Goal: Check status: Check status

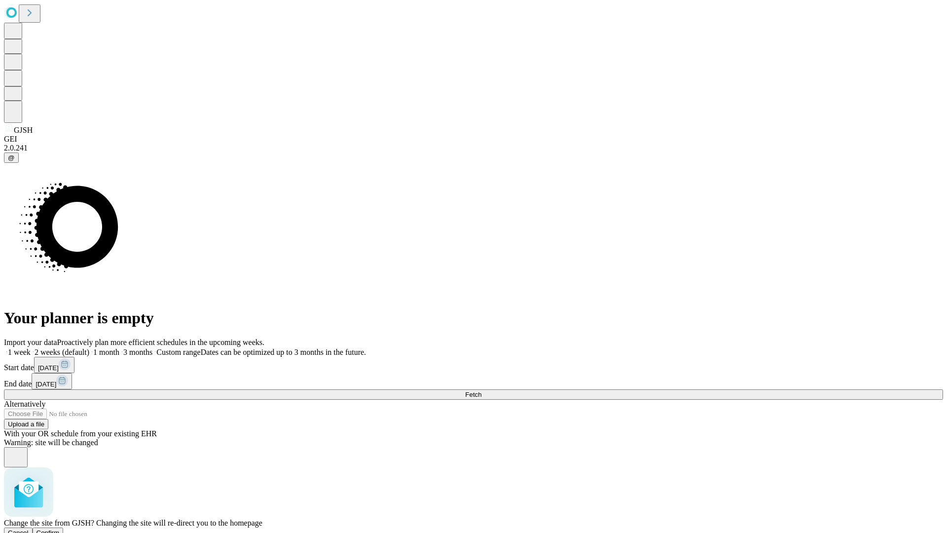
click at [60, 529] on span "Confirm" at bounding box center [48, 532] width 23 height 7
click at [119, 348] on label "1 month" at bounding box center [104, 352] width 30 height 8
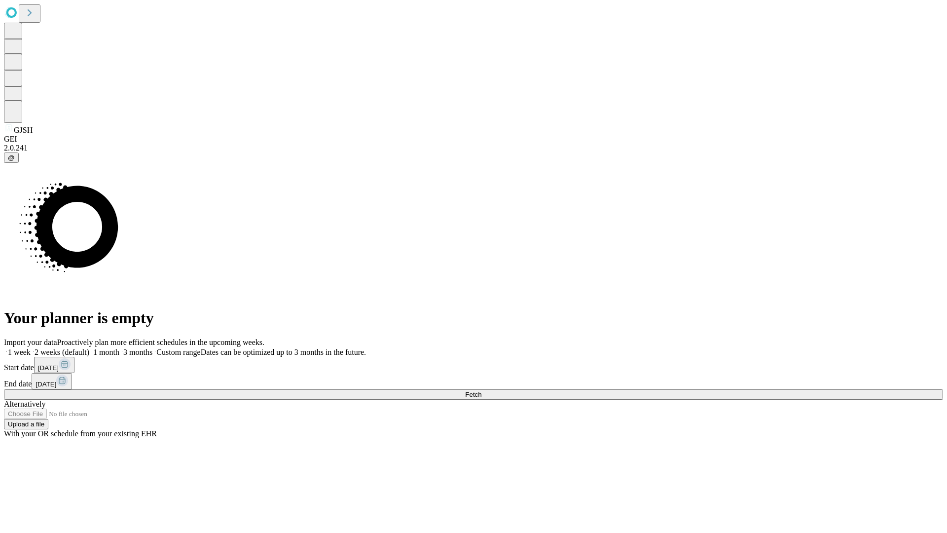
click at [482, 391] on span "Fetch" at bounding box center [473, 394] width 16 height 7
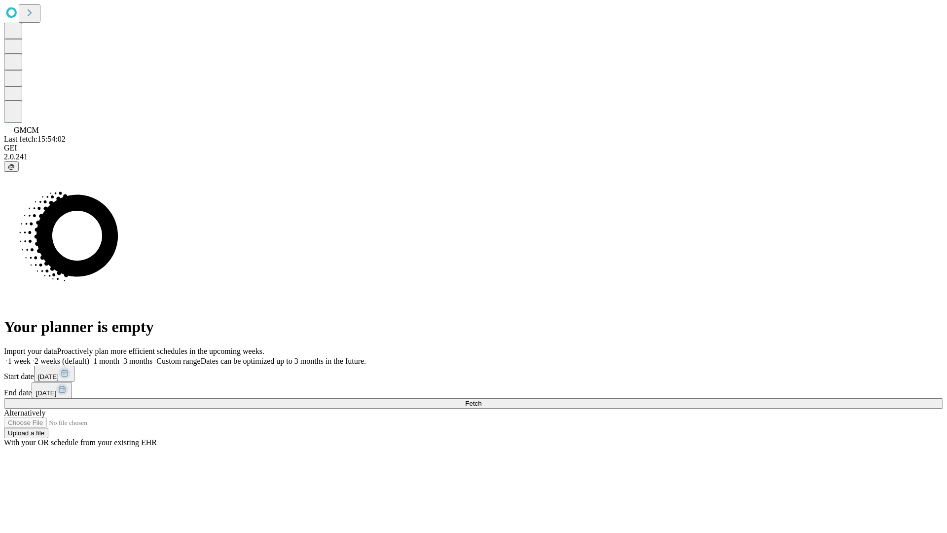
click at [119, 357] on label "1 month" at bounding box center [104, 361] width 30 height 8
click at [482, 400] on span "Fetch" at bounding box center [473, 403] width 16 height 7
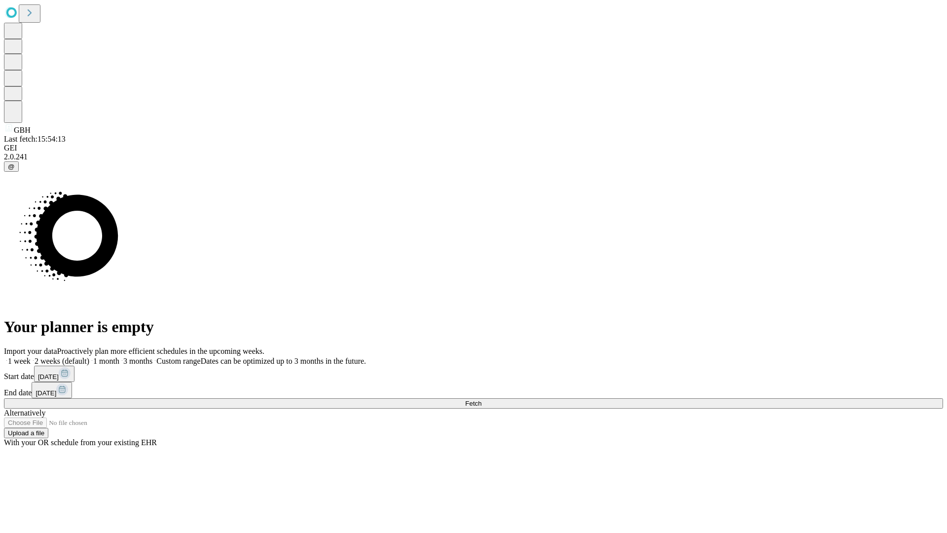
click at [119, 357] on label "1 month" at bounding box center [104, 361] width 30 height 8
click at [482, 400] on span "Fetch" at bounding box center [473, 403] width 16 height 7
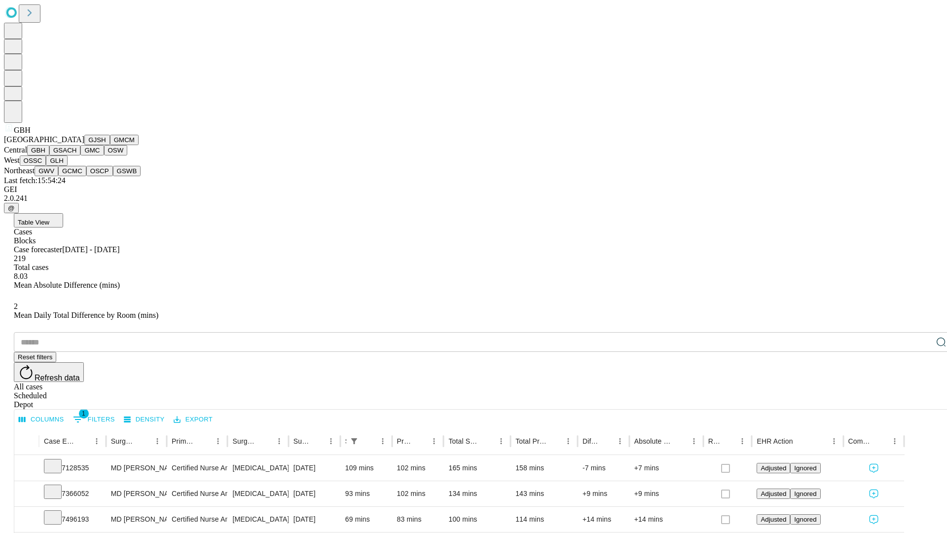
click at [76, 155] on button "GSACH" at bounding box center [64, 150] width 31 height 10
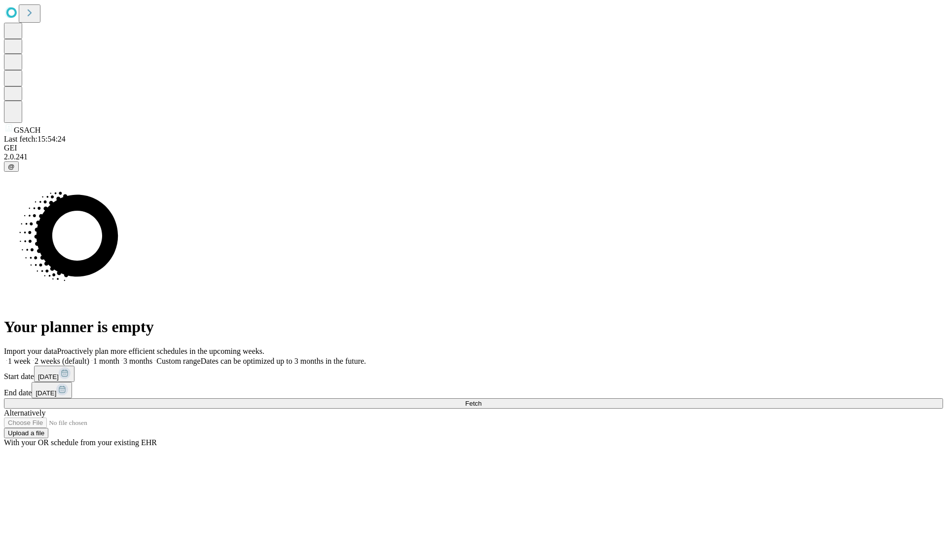
click at [119, 357] on label "1 month" at bounding box center [104, 361] width 30 height 8
click at [482, 400] on span "Fetch" at bounding box center [473, 403] width 16 height 7
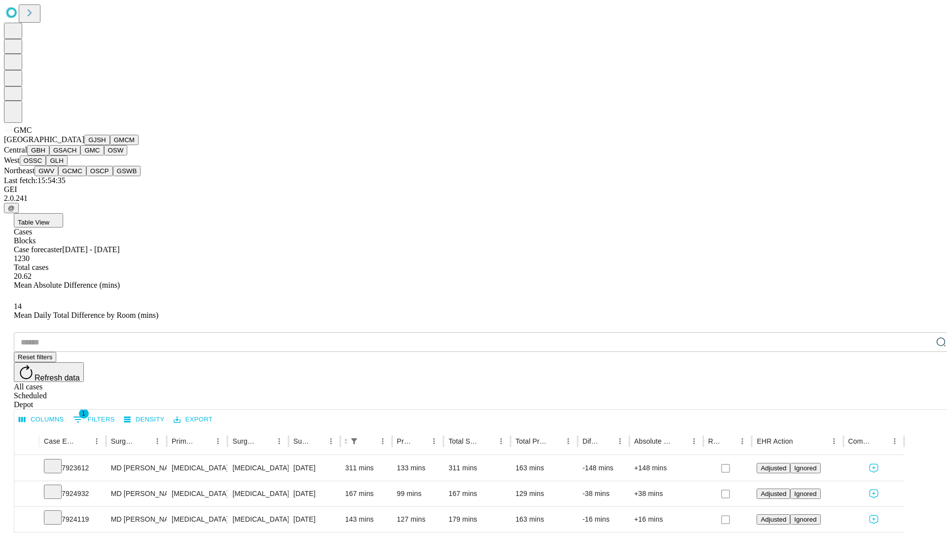
click at [104, 155] on button "OSW" at bounding box center [116, 150] width 24 height 10
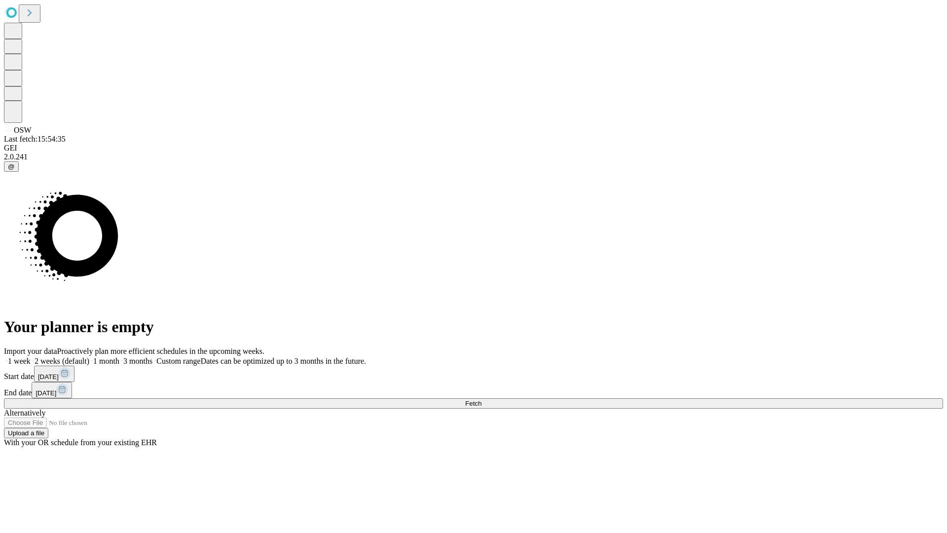
click at [119, 357] on label "1 month" at bounding box center [104, 361] width 30 height 8
click at [482, 400] on span "Fetch" at bounding box center [473, 403] width 16 height 7
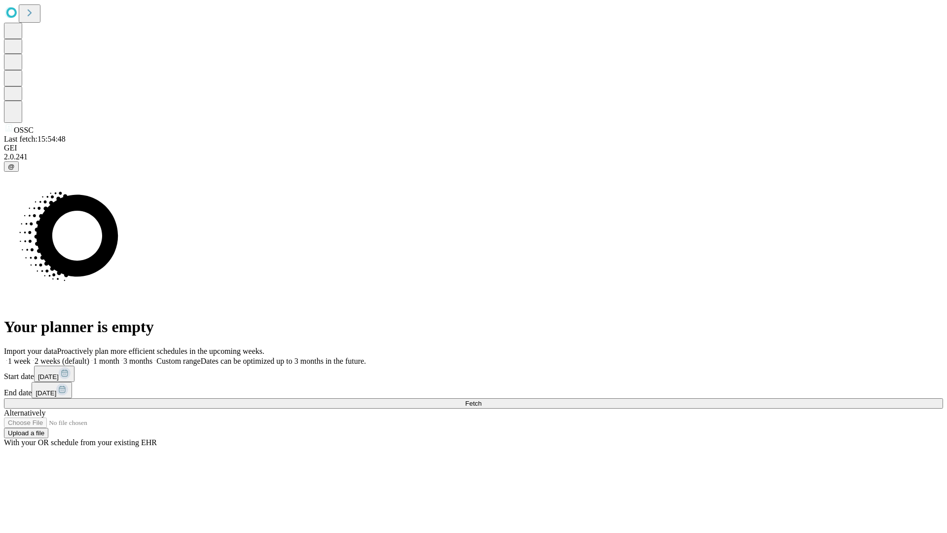
click at [119, 357] on label "1 month" at bounding box center [104, 361] width 30 height 8
click at [482, 400] on span "Fetch" at bounding box center [473, 403] width 16 height 7
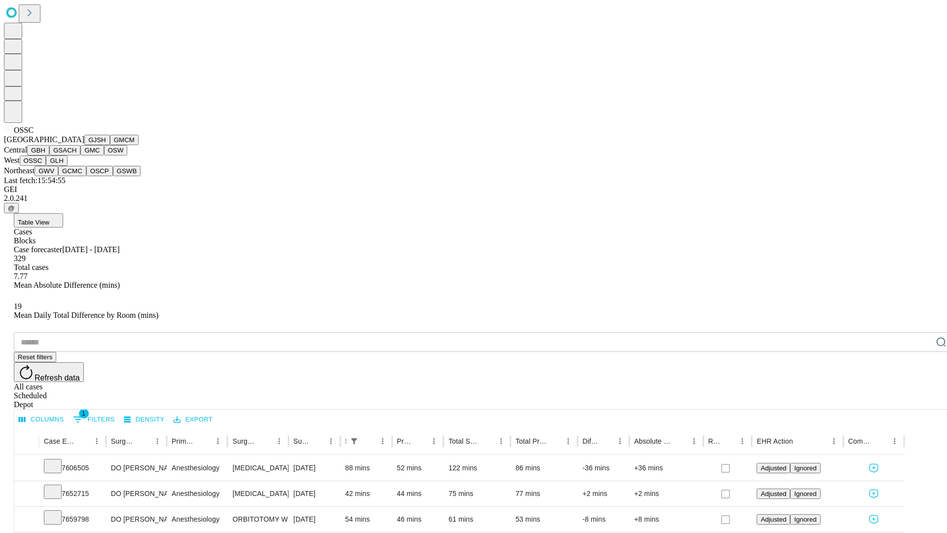
click at [67, 166] on button "GLH" at bounding box center [56, 160] width 21 height 10
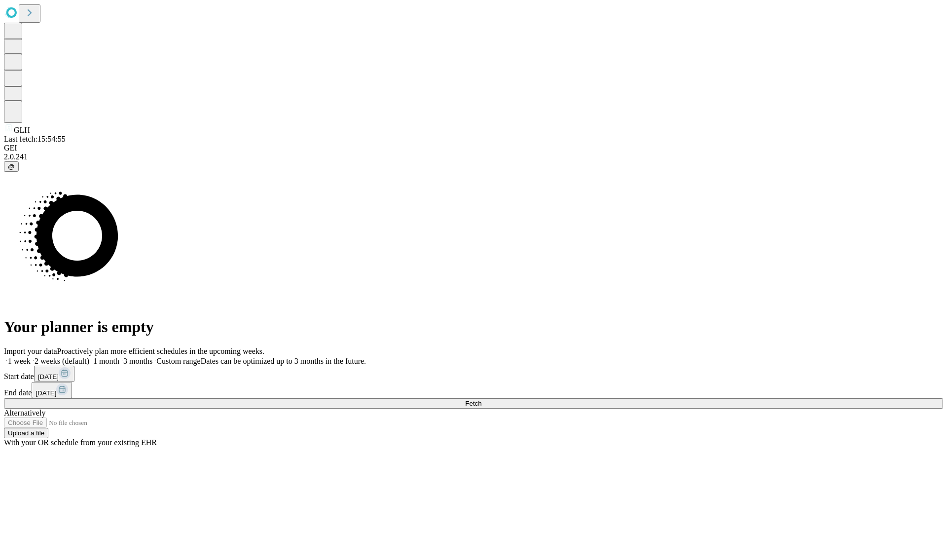
click at [119, 357] on label "1 month" at bounding box center [104, 361] width 30 height 8
click at [482, 400] on span "Fetch" at bounding box center [473, 403] width 16 height 7
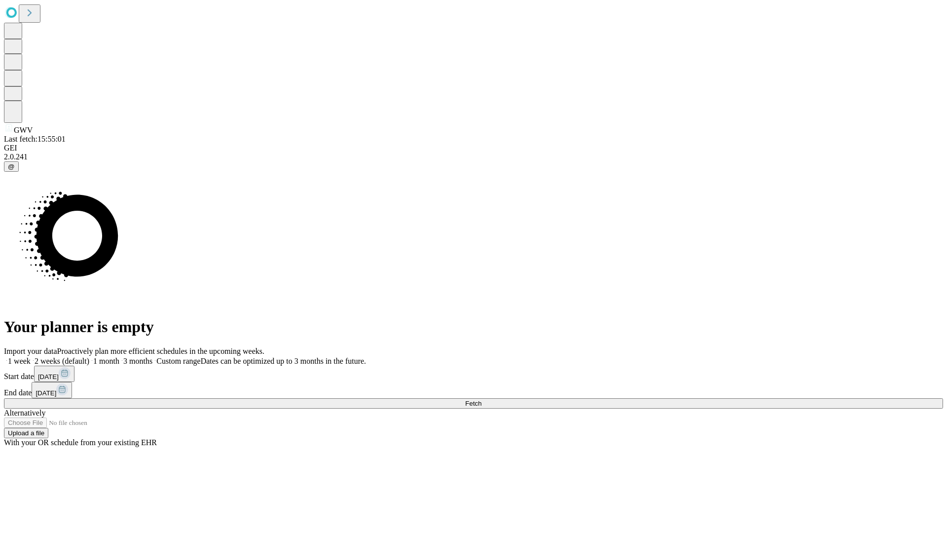
click at [119, 357] on label "1 month" at bounding box center [104, 361] width 30 height 8
click at [482, 400] on span "Fetch" at bounding box center [473, 403] width 16 height 7
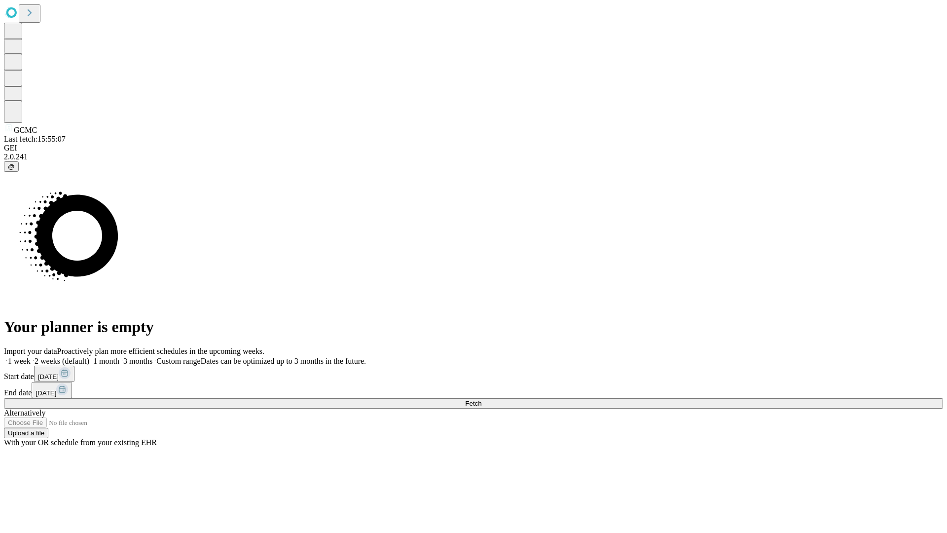
click at [119, 357] on label "1 month" at bounding box center [104, 361] width 30 height 8
click at [482, 400] on span "Fetch" at bounding box center [473, 403] width 16 height 7
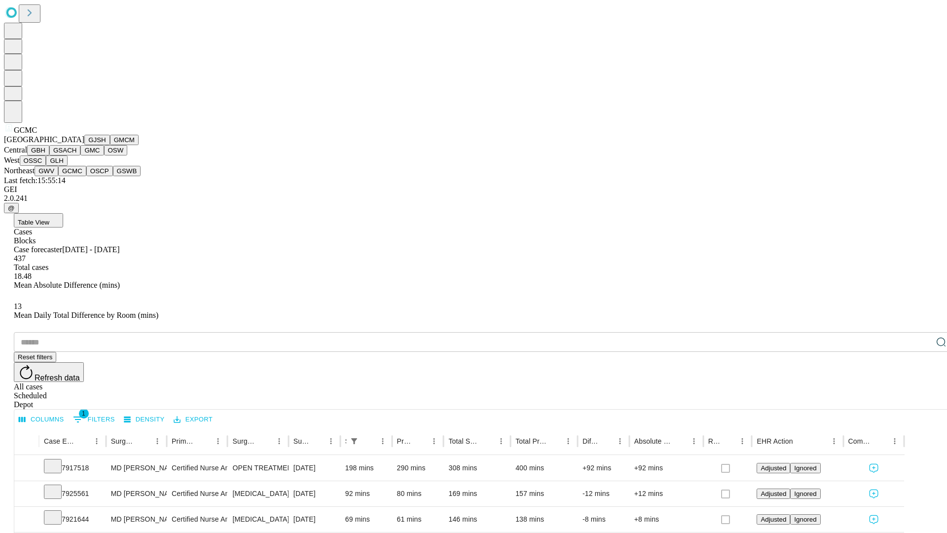
click at [86, 176] on button "OSCP" at bounding box center [99, 171] width 27 height 10
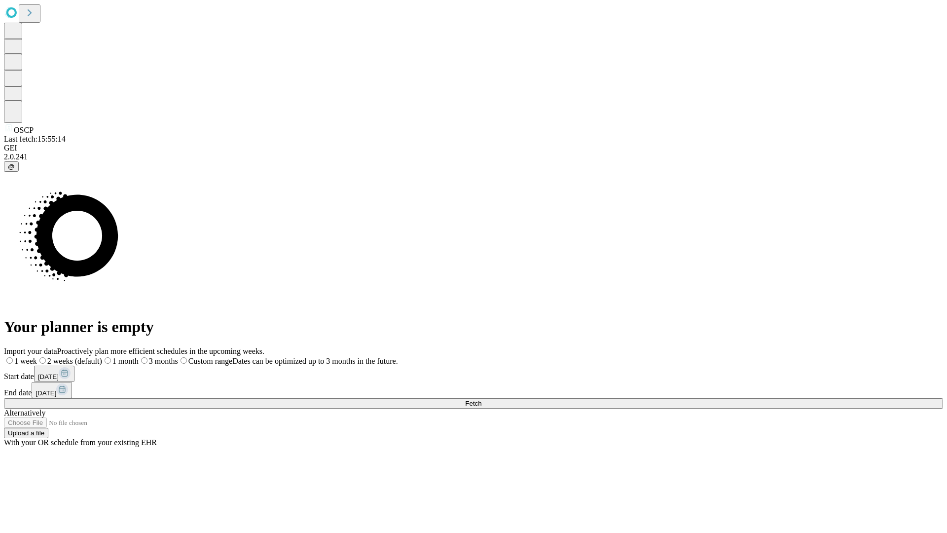
click at [139, 357] on label "1 month" at bounding box center [120, 361] width 37 height 8
click at [482, 400] on span "Fetch" at bounding box center [473, 403] width 16 height 7
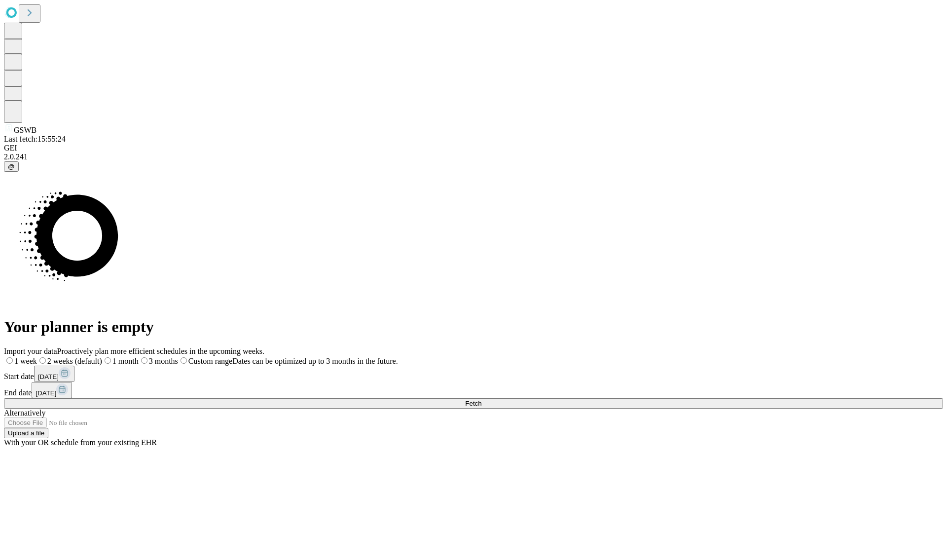
click at [139, 357] on label "1 month" at bounding box center [120, 361] width 37 height 8
click at [482, 400] on span "Fetch" at bounding box center [473, 403] width 16 height 7
